Goal: Task Accomplishment & Management: Complete application form

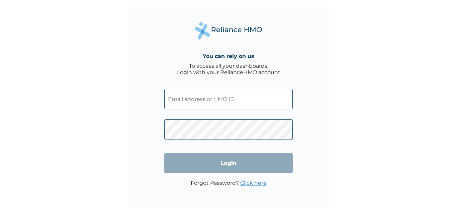
click at [189, 101] on input "text" at bounding box center [228, 99] width 129 height 20
type input "[EMAIL_ADDRESS][DOMAIN_NAME]"
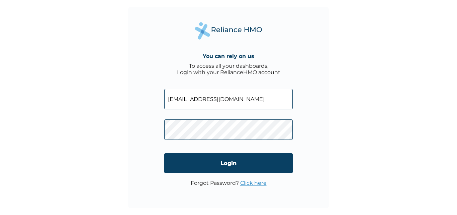
click input "Login" at bounding box center [228, 163] width 129 height 20
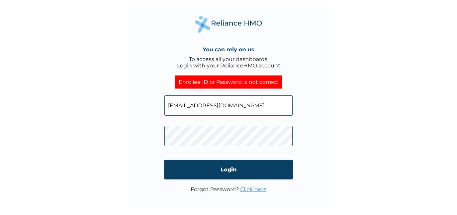
click at [256, 189] on link "Click here" at bounding box center [253, 189] width 26 height 6
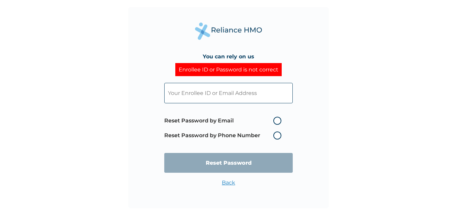
click at [278, 119] on label "Reset Password by Email" at bounding box center [224, 121] width 121 height 8
click at [275, 119] on input "Reset Password by Email" at bounding box center [269, 120] width 11 height 11
radio input "true"
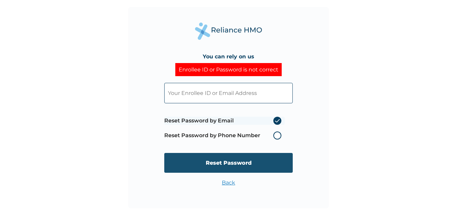
click at [250, 158] on input "Reset Password" at bounding box center [228, 163] width 129 height 20
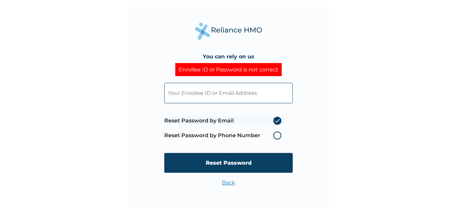
click at [183, 95] on input "text" at bounding box center [228, 93] width 129 height 20
click at [177, 97] on input "text" at bounding box center [228, 93] width 129 height 20
click at [229, 185] on link "Back" at bounding box center [228, 182] width 13 height 6
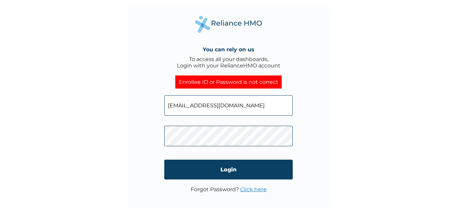
click at [208, 105] on input "[EMAIL_ADDRESS][DOMAIN_NAME]" at bounding box center [228, 105] width 129 height 20
drag, startPoint x: 255, startPoint y: 105, endPoint x: 113, endPoint y: 110, distance: 142.7
click at [113, 110] on div "You can rely on us To access all your dashboards, Login with your RelianceHMO a…" at bounding box center [228, 107] width 457 height 215
paste input "017001580"
type input "017001580"
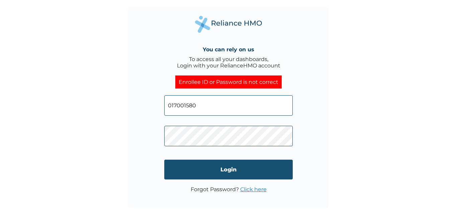
click at [232, 172] on input "Login" at bounding box center [228, 169] width 129 height 20
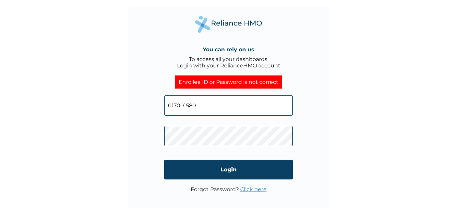
click at [136, 135] on div "You can rely on us To access all your dashboards, Login with your RelianceHMO a…" at bounding box center [228, 107] width 201 height 201
click at [255, 190] on link "Click here" at bounding box center [253, 189] width 26 height 6
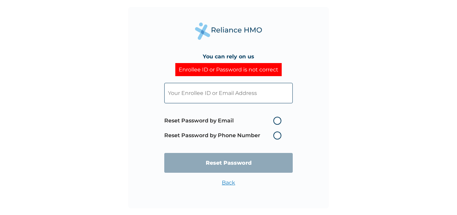
click at [212, 93] on input "text" at bounding box center [228, 93] width 129 height 20
paste input "017001580"
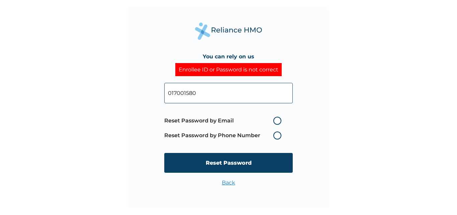
type input "017001580"
click at [276, 120] on label "Reset Password by Email" at bounding box center [224, 121] width 121 height 8
click at [275, 120] on input "Reset Password by Email" at bounding box center [269, 120] width 11 height 11
radio input "true"
click at [268, 162] on input "Reset Password" at bounding box center [228, 163] width 129 height 20
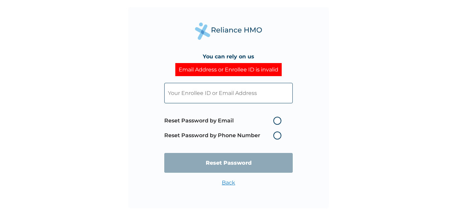
click at [207, 92] on input "text" at bounding box center [228, 93] width 129 height 20
type input "[EMAIL_ADDRESS][DOMAIN_NAME]"
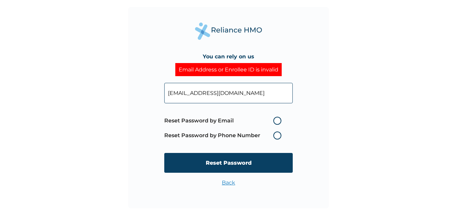
click at [278, 120] on label "Reset Password by Email" at bounding box center [224, 121] width 121 height 8
click at [275, 120] on input "Reset Password by Email" at bounding box center [269, 120] width 11 height 11
radio input "true"
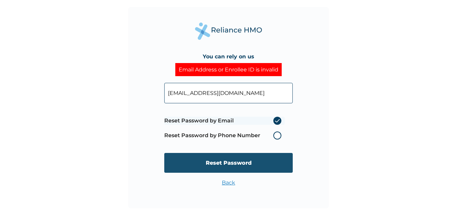
click at [256, 162] on input "Reset Password" at bounding box center [228, 163] width 129 height 20
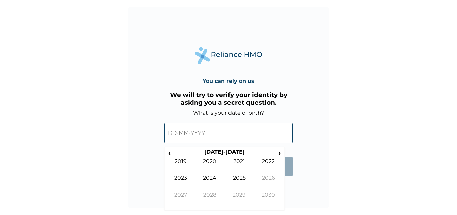
click at [189, 137] on input "text" at bounding box center [228, 133] width 129 height 20
click at [170, 152] on span "‹" at bounding box center [169, 152] width 7 height 8
click at [170, 151] on span "‹" at bounding box center [169, 152] width 7 height 8
click at [169, 151] on span "‹" at bounding box center [169, 152] width 7 height 8
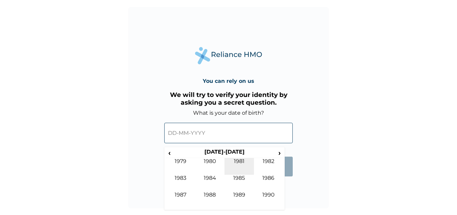
click at [241, 161] on td "1981" at bounding box center [239, 166] width 29 height 17
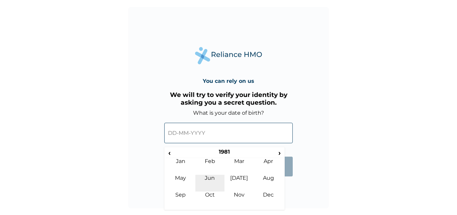
click at [211, 180] on td "Jun" at bounding box center [210, 182] width 29 height 17
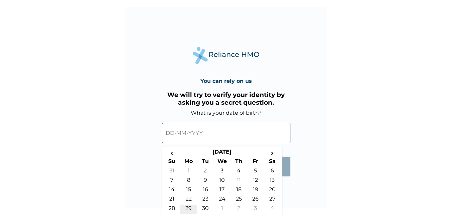
click at [186, 207] on td "29" at bounding box center [188, 209] width 17 height 9
type input "29-06-1981"
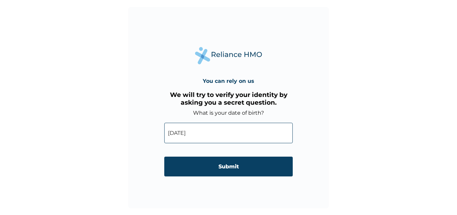
click at [223, 169] on input "Submit" at bounding box center [228, 166] width 129 height 20
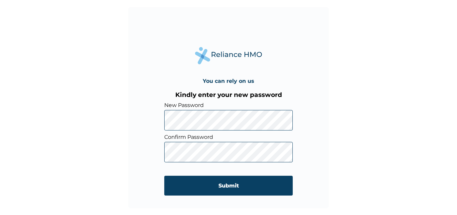
click at [230, 183] on input "Submit" at bounding box center [228, 185] width 129 height 20
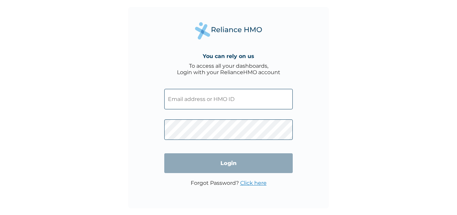
click at [198, 97] on input "text" at bounding box center [228, 99] width 129 height 20
type input "[EMAIL_ADDRESS][DOMAIN_NAME]"
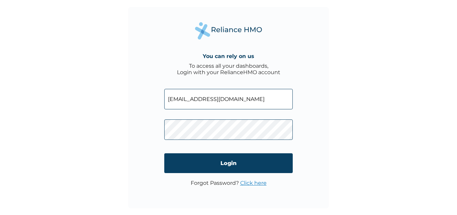
click input "Login" at bounding box center [228, 163] width 129 height 20
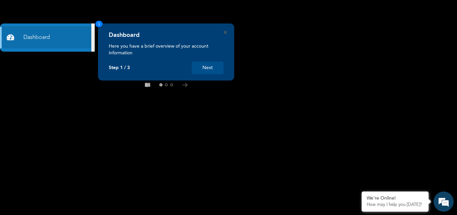
click at [204, 66] on button "Next" at bounding box center [208, 68] width 32 height 12
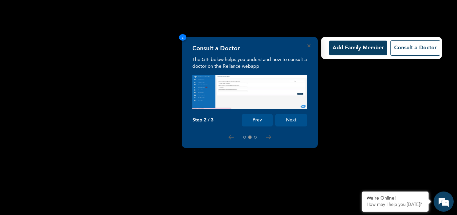
click at [348, 47] on button "Add Family Member" at bounding box center [358, 48] width 58 height 15
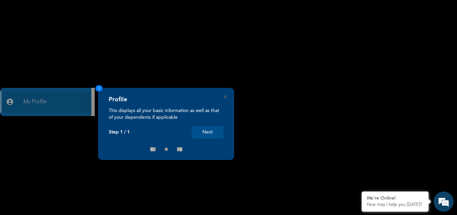
click at [51, 104] on div "× Products List ALEXANDRITE FAMILY 0 Slots Available Select" at bounding box center [228, 107] width 457 height 215
click at [211, 132] on button "Next" at bounding box center [208, 132] width 32 height 12
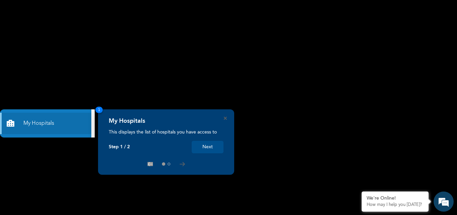
click at [208, 146] on button "Next" at bounding box center [208, 147] width 32 height 12
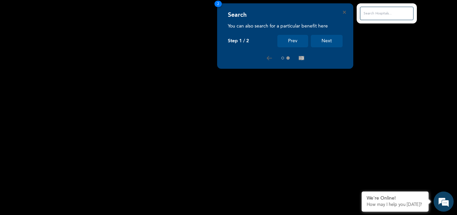
click at [329, 42] on button "Next" at bounding box center [327, 41] width 32 height 12
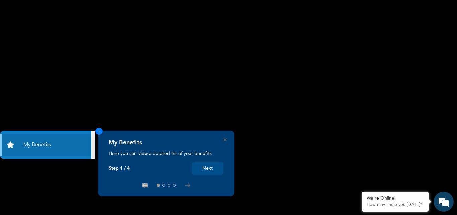
click at [210, 168] on button "Next" at bounding box center [208, 168] width 32 height 12
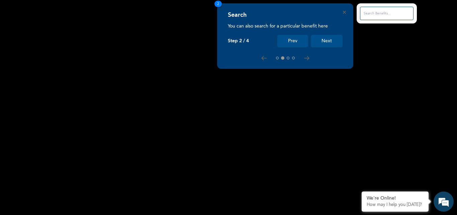
click at [328, 40] on button "Next" at bounding box center [327, 41] width 32 height 12
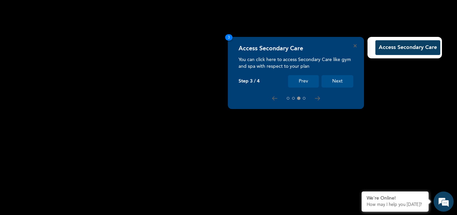
click at [335, 80] on button "Next" at bounding box center [338, 81] width 32 height 12
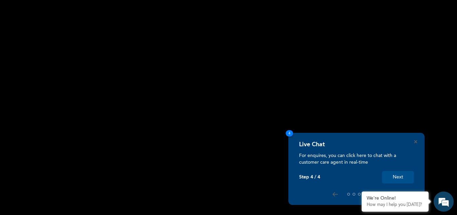
click at [404, 176] on button "Next" at bounding box center [398, 177] width 32 height 12
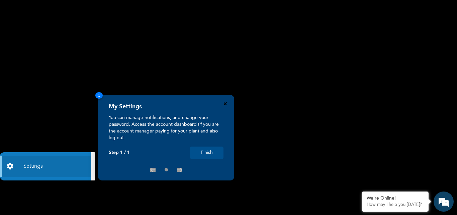
click at [225, 103] on icon "Close" at bounding box center [225, 103] width 3 height 3
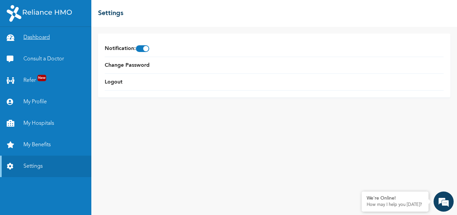
click at [34, 35] on link "Dashboard" at bounding box center [45, 37] width 91 height 21
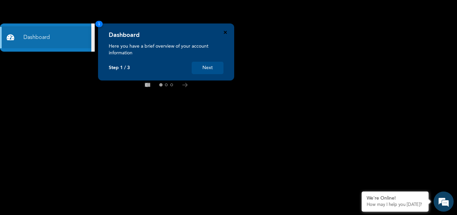
click at [226, 32] on icon "Close" at bounding box center [225, 32] width 3 height 3
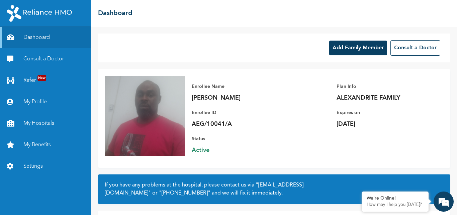
drag, startPoint x: 400, startPoint y: 124, endPoint x: 327, endPoint y: 128, distance: 72.8
click at [329, 127] on div "Enrollee Name [PERSON_NAME] Enrollee ID AEG/10041/A Plan Info ALEXANDRITE FAMIL…" at bounding box center [314, 118] width 259 height 85
drag, startPoint x: 192, startPoint y: 96, endPoint x: 218, endPoint y: 98, distance: 25.9
click at [218, 98] on p "[PERSON_NAME]" at bounding box center [239, 98] width 94 height 8
click at [247, 98] on p "[PERSON_NAME]" at bounding box center [239, 98] width 94 height 8
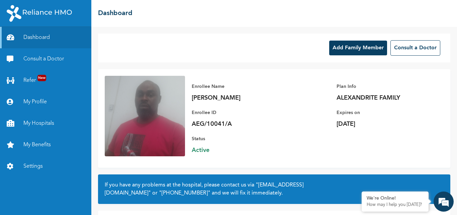
click at [348, 42] on button "Add Family Member" at bounding box center [358, 48] width 58 height 15
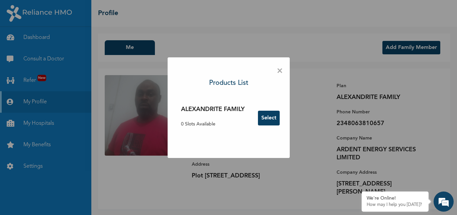
click at [270, 119] on button "Select" at bounding box center [269, 118] width 22 height 15
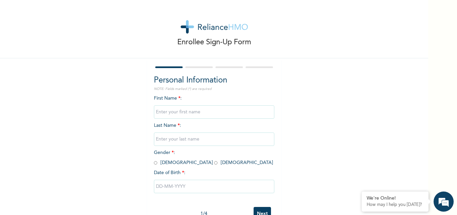
click at [174, 111] on input "text" at bounding box center [214, 111] width 121 height 13
type input "[PERSON_NAME]"
type input "Mbakwe"
click at [154, 163] on input "radio" at bounding box center [155, 162] width 3 height 6
radio input "true"
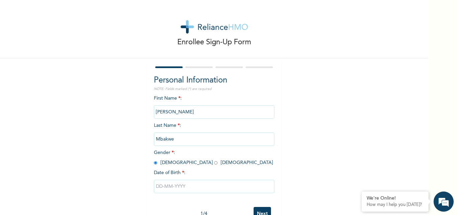
click at [183, 187] on input "text" at bounding box center [214, 185] width 121 height 13
select select "9"
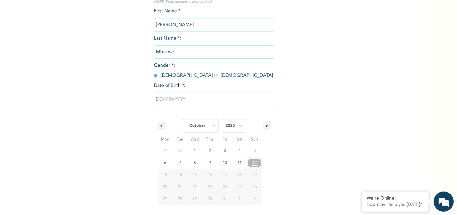
scroll to position [90, 0]
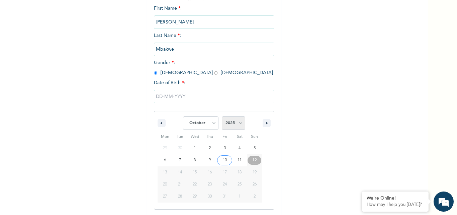
click at [239, 122] on select "2025 2024 2023 2022 2021 2020 2019 2018 2017 2016 2015 2014 2013 2012 2011 2010…" at bounding box center [233, 122] width 23 height 13
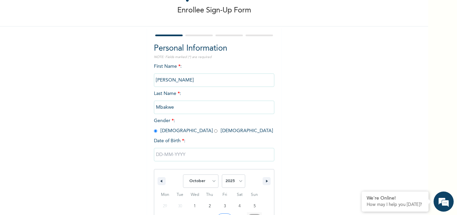
scroll to position [124, 0]
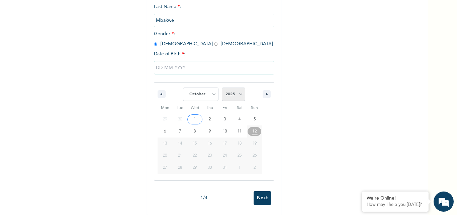
click at [240, 88] on select "2025 2024 2023 2022 2021 2020 2019 2018 2017 2016 2015 2014 2013 2012 2011 2010…" at bounding box center [233, 93] width 23 height 13
select select "1981"
click at [222, 87] on select "2025 2024 2023 2022 2021 2020 2019 2018 2017 2016 2015 2014 2013 2012 2011 2010…" at bounding box center [233, 93] width 23 height 13
type input "[DATE]"
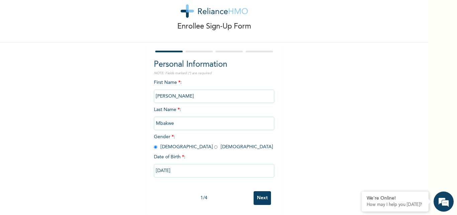
scroll to position [21, 0]
click at [259, 193] on input "Next" at bounding box center [262, 198] width 17 height 14
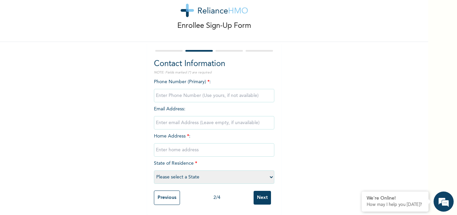
click at [169, 93] on input "phone" at bounding box center [214, 95] width 121 height 13
type input "08063810657"
type input "[PERSON_NAME][EMAIL_ADDRESS][DOMAIN_NAME]"
type input "Road [GEOGRAPHIC_DATA]"
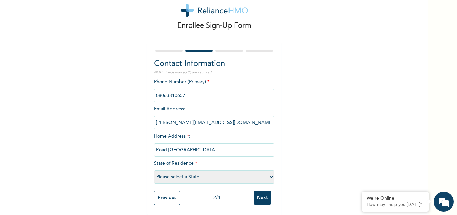
select select "33"
click at [193, 90] on input "phone" at bounding box center [214, 95] width 121 height 13
drag, startPoint x: 192, startPoint y: 90, endPoint x: 129, endPoint y: 90, distance: 63.6
click at [129, 90] on div "Enrollee Sign-Up Form Contact Information NOTE: Fields marked (*) are required …" at bounding box center [214, 99] width 429 height 231
type input "08063810657"
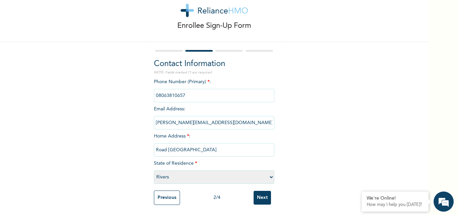
drag, startPoint x: 223, startPoint y: 117, endPoint x: 102, endPoint y: 122, distance: 121.3
click at [102, 122] on div "Enrollee Sign-Up Form Contact Information NOTE: Fields marked (*) are required …" at bounding box center [214, 99] width 429 height 231
type input "[EMAIL_ADDRESS][DOMAIN_NAME]"
click at [189, 148] on input "Road [GEOGRAPHIC_DATA]" at bounding box center [214, 149] width 121 height 13
type input "Plot [STREET_ADDRESS]"
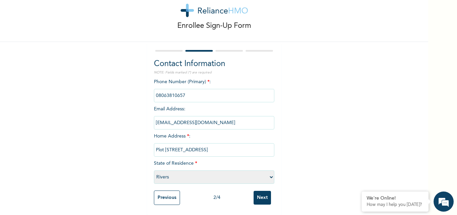
scroll to position [21, 0]
click at [261, 191] on input "Next" at bounding box center [262, 198] width 17 height 14
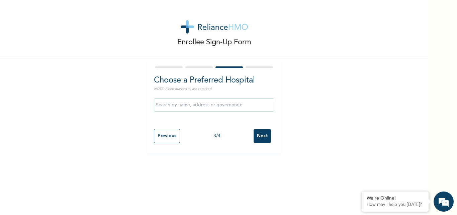
click at [186, 107] on input "text" at bounding box center [214, 104] width 121 height 13
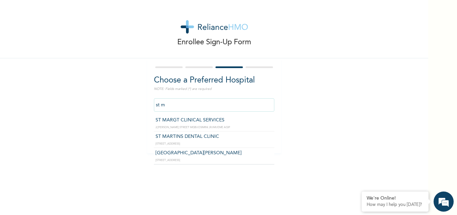
type input "ST MARTINS DENTAL CLINIC"
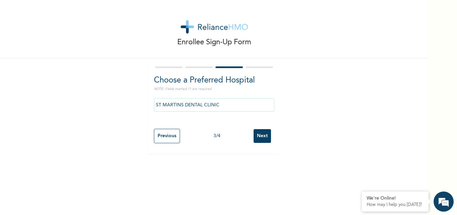
click at [263, 135] on input "Next" at bounding box center [262, 136] width 17 height 14
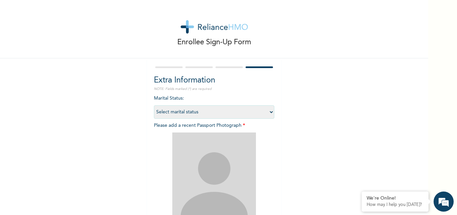
click at [268, 111] on select "Select marital status [DEMOGRAPHIC_DATA] Married [DEMOGRAPHIC_DATA] Widow/[DEMO…" at bounding box center [214, 111] width 121 height 13
select select "2"
click at [154, 105] on select "Select marital status [DEMOGRAPHIC_DATA] Married [DEMOGRAPHIC_DATA] Widow/[DEMO…" at bounding box center [214, 111] width 121 height 13
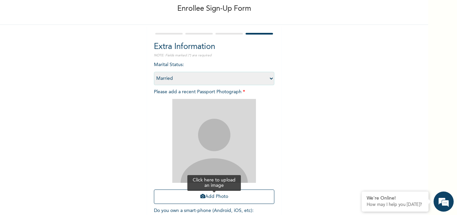
click at [211, 195] on button "Add Photo" at bounding box center [214, 196] width 121 height 14
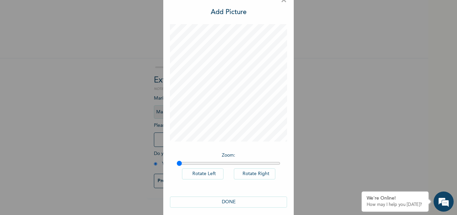
scroll to position [19, 0]
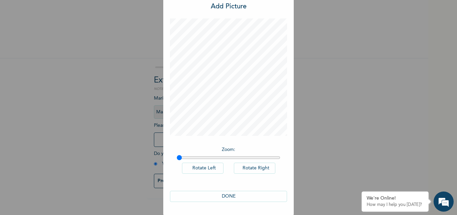
click at [241, 196] on button "DONE" at bounding box center [228, 196] width 117 height 11
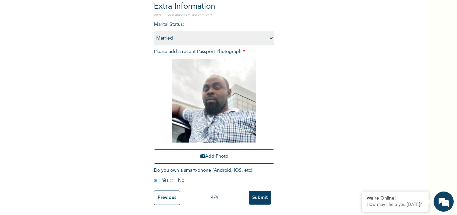
scroll to position [79, 0]
click at [255, 194] on input "Submit" at bounding box center [260, 198] width 22 height 14
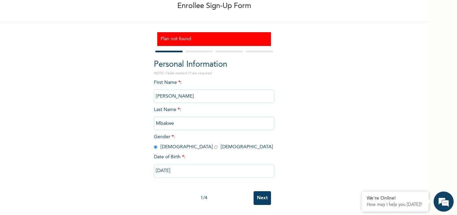
scroll to position [41, 0]
click at [181, 164] on input "[DATE]" at bounding box center [214, 170] width 121 height 13
select select "9"
select select "1981"
click at [84, 122] on div "Enrollee Sign-Up Form Plan not found Personal Information NOTE: Fields marked (…" at bounding box center [214, 89] width 429 height 251
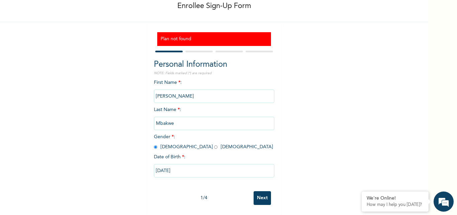
click at [257, 191] on input "Next" at bounding box center [262, 198] width 17 height 14
select select "33"
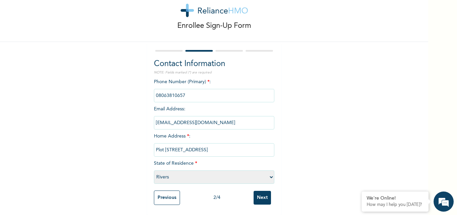
scroll to position [21, 0]
click at [262, 193] on input "Next" at bounding box center [262, 198] width 17 height 14
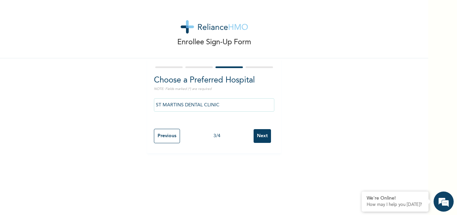
click at [218, 107] on input "ST MARTINS DENTAL CLINIC" at bounding box center [214, 104] width 121 height 13
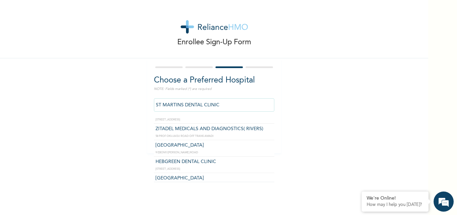
scroll to position [1373, 0]
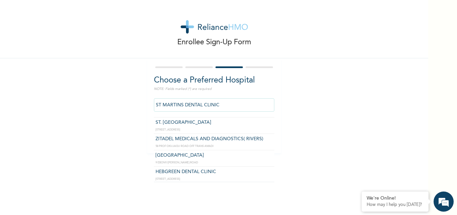
type input "ST. [GEOGRAPHIC_DATA]"
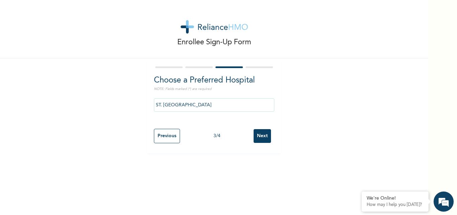
click at [261, 137] on input "Next" at bounding box center [262, 136] width 17 height 14
select select "2"
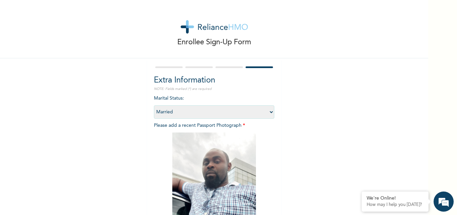
scroll to position [79, 0]
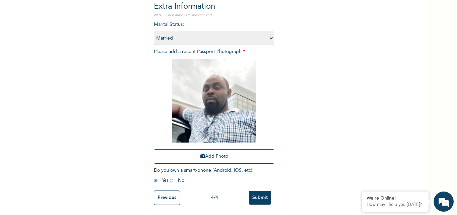
click at [256, 191] on input "Submit" at bounding box center [260, 198] width 22 height 14
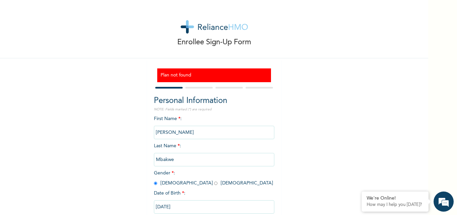
scroll to position [41, 0]
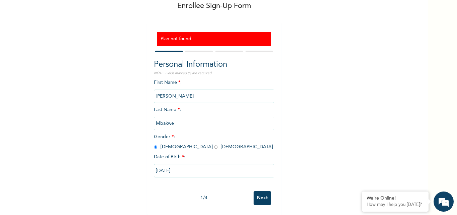
click at [262, 191] on input "Next" at bounding box center [262, 198] width 17 height 14
select select "33"
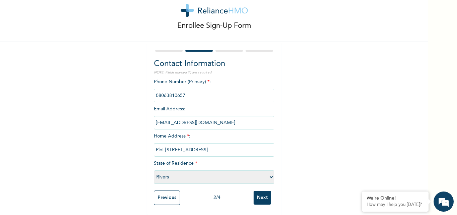
scroll to position [21, 0]
click at [263, 197] on input "Next" at bounding box center [262, 198] width 17 height 14
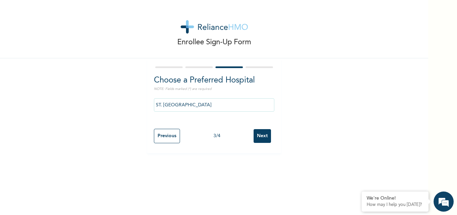
click at [259, 136] on input "Next" at bounding box center [262, 136] width 17 height 14
select select "2"
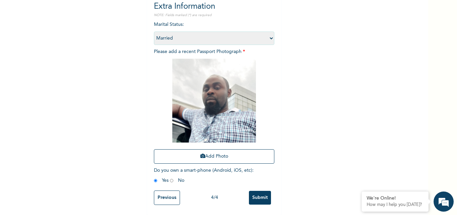
scroll to position [79, 0]
click at [257, 191] on input "Submit" at bounding box center [260, 198] width 22 height 14
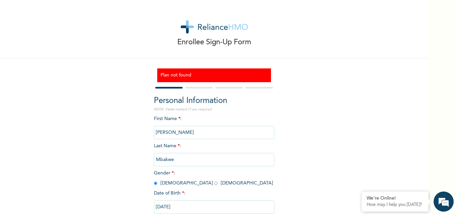
scroll to position [41, 0]
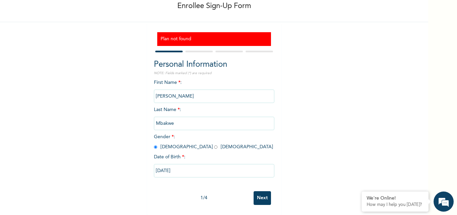
click at [77, 114] on div "Enrollee Sign-Up Form Plan not found Personal Information NOTE: Fields marked (…" at bounding box center [214, 89] width 429 height 251
click at [258, 192] on input "Next" at bounding box center [262, 198] width 17 height 14
select select "33"
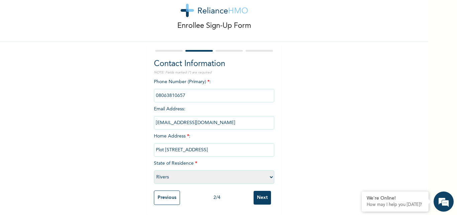
scroll to position [21, 0]
click at [320, 53] on div "Enrollee Sign-Up Form Contact Information NOTE: Fields marked (*) are required …" at bounding box center [214, 99] width 429 height 231
click at [225, 49] on form "Contact Information NOTE: Fields marked (*) are required Phone Number (Primary)…" at bounding box center [214, 128] width 121 height 159
click at [269, 49] on div at bounding box center [214, 51] width 121 height 4
click at [194, 92] on input "phone" at bounding box center [214, 95] width 121 height 13
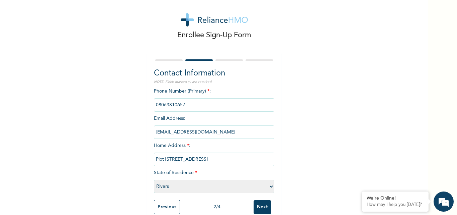
scroll to position [0, 0]
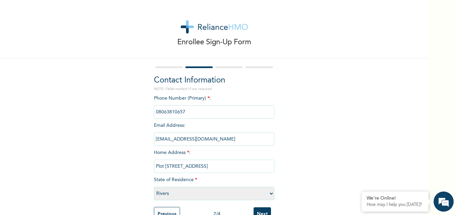
click at [164, 117] on input "phone" at bounding box center [214, 111] width 121 height 13
click at [178, 111] on input "phone" at bounding box center [214, 111] width 121 height 13
click at [188, 111] on input "phone" at bounding box center [214, 111] width 121 height 13
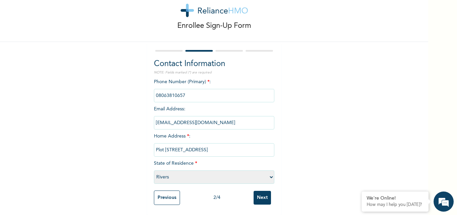
scroll to position [21, 0]
click at [333, 140] on div "Enrollee Sign-Up Form Contact Information NOTE: Fields marked (*) are required …" at bounding box center [214, 99] width 429 height 231
click at [390, 198] on div "We're Online!" at bounding box center [395, 198] width 57 height 6
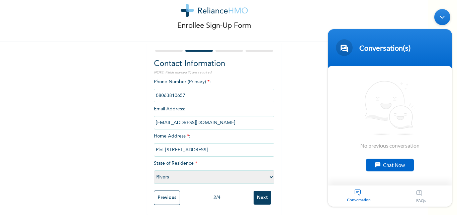
click at [385, 163] on div "Chat Now" at bounding box center [390, 164] width 48 height 13
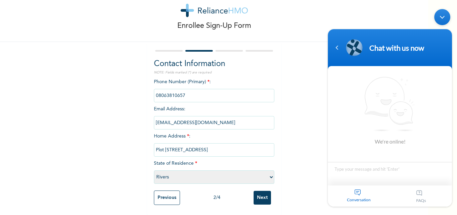
drag, startPoint x: 358, startPoint y: 168, endPoint x: 347, endPoint y: 163, distance: 11.8
click at [357, 168] on textarea "Type your message and hit 'Enter'" at bounding box center [390, 173] width 124 height 23
type textarea "hello\"
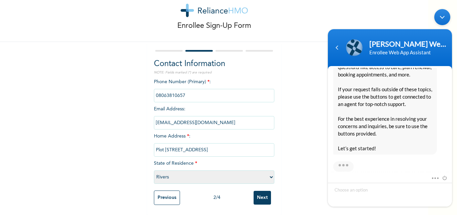
scroll to position [176, 0]
